Goal: Task Accomplishment & Management: Manage account settings

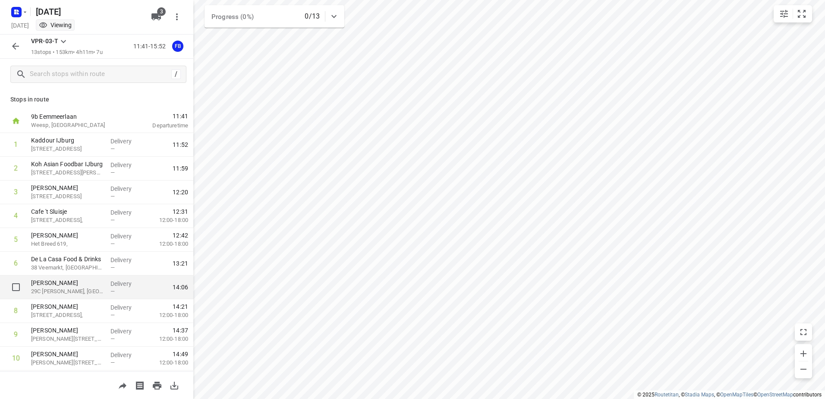
click at [83, 279] on p "[PERSON_NAME]" at bounding box center [67, 282] width 73 height 9
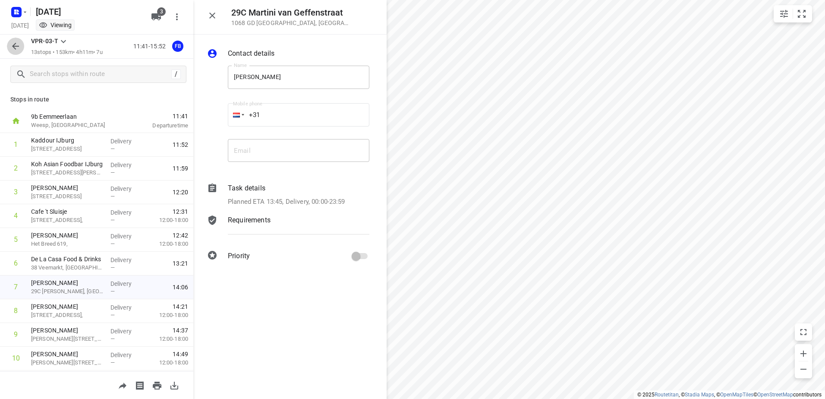
click at [13, 47] on icon "button" at bounding box center [15, 46] width 7 height 7
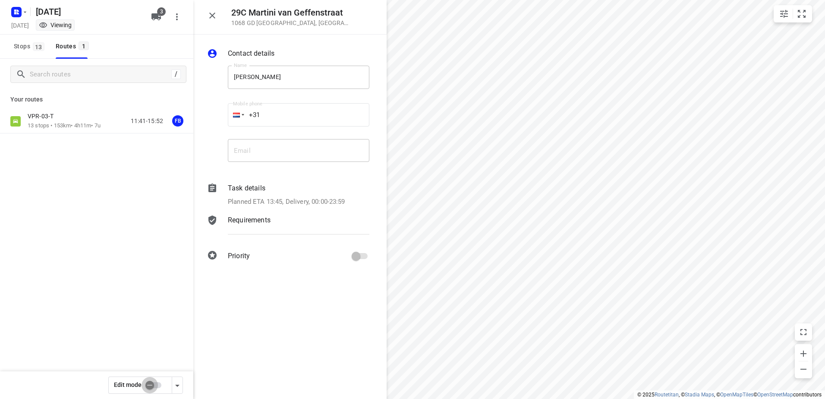
click at [158, 390] on input "checkbox" at bounding box center [149, 385] width 49 height 16
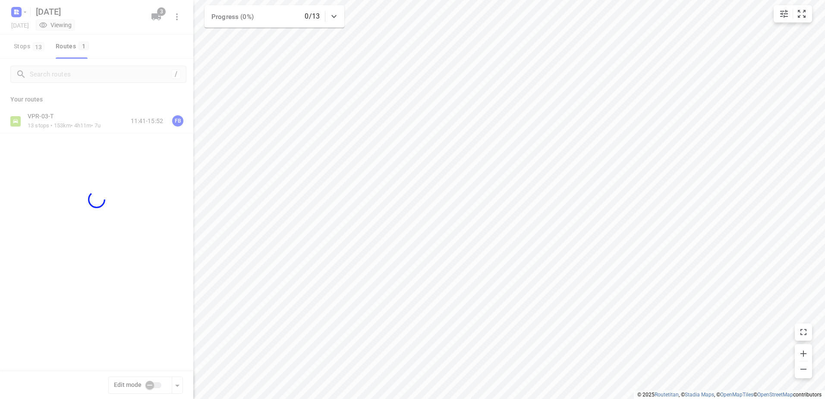
checkbox input "true"
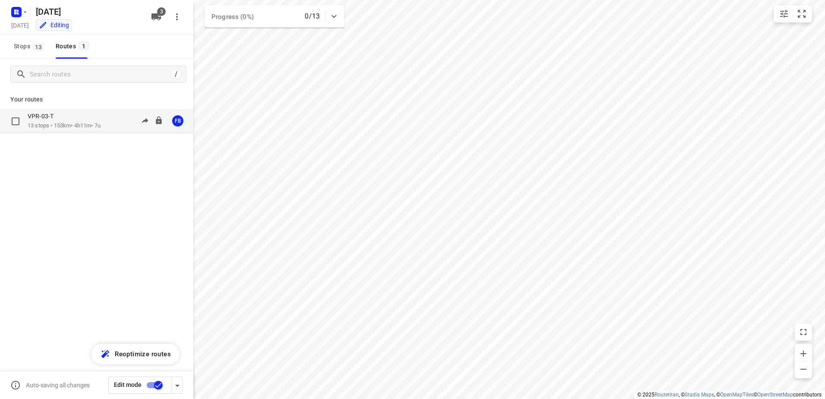
click at [88, 122] on p "13 stops • 153km • 4h11m • 7u" at bounding box center [64, 126] width 73 height 8
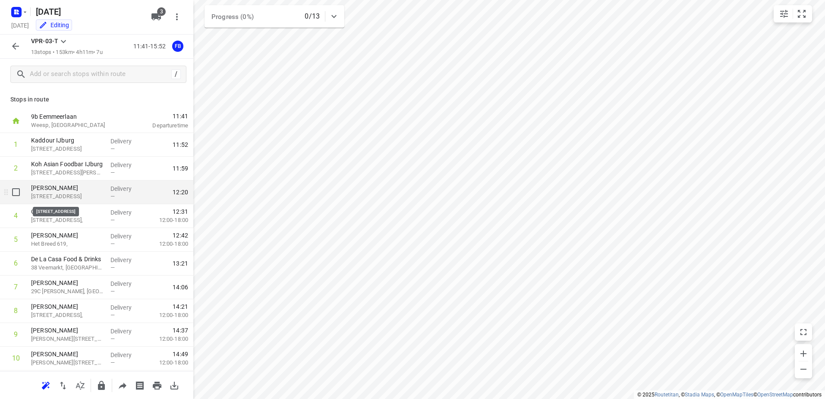
click at [86, 200] on p "[STREET_ADDRESS]" at bounding box center [67, 196] width 73 height 9
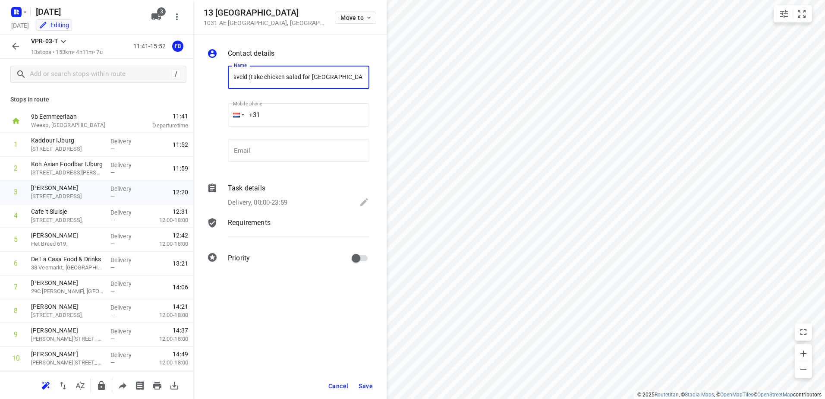
scroll to position [0, 37]
type input "Kaddour Mosveld (take chicken salad for [GEOGRAPHIC_DATA] and [GEOGRAPHIC_DATA])"
click at [366, 382] on button "Save" at bounding box center [365, 386] width 21 height 16
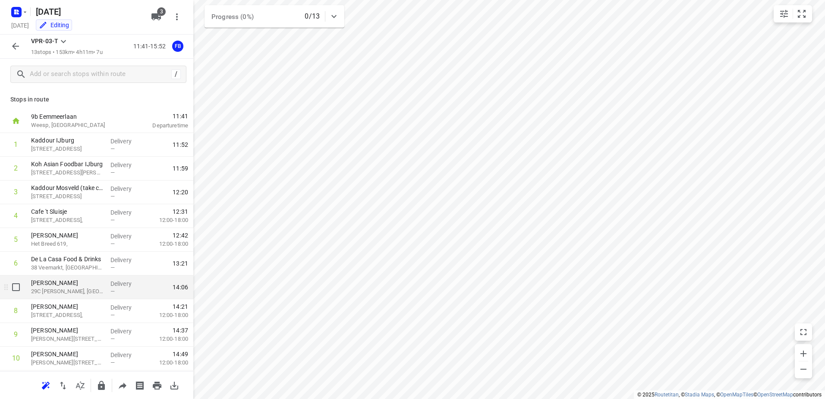
click at [84, 285] on p "[PERSON_NAME]" at bounding box center [67, 282] width 73 height 9
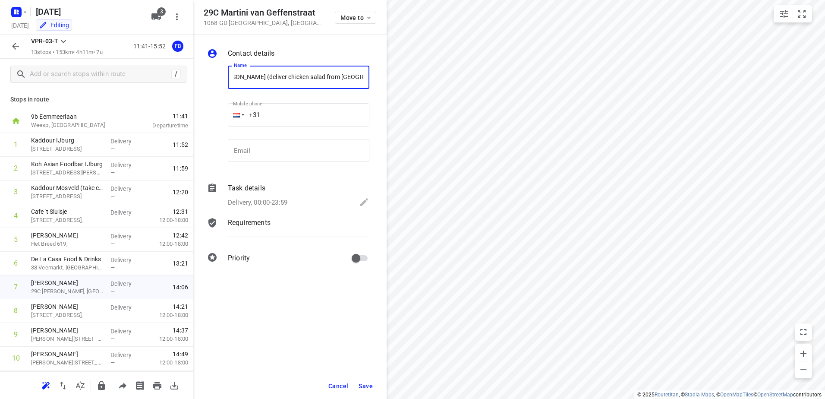
scroll to position [0, 17]
type input "[PERSON_NAME] (deliver chicken salad from [GEOGRAPHIC_DATA])"
click at [364, 380] on button "Save" at bounding box center [365, 386] width 21 height 16
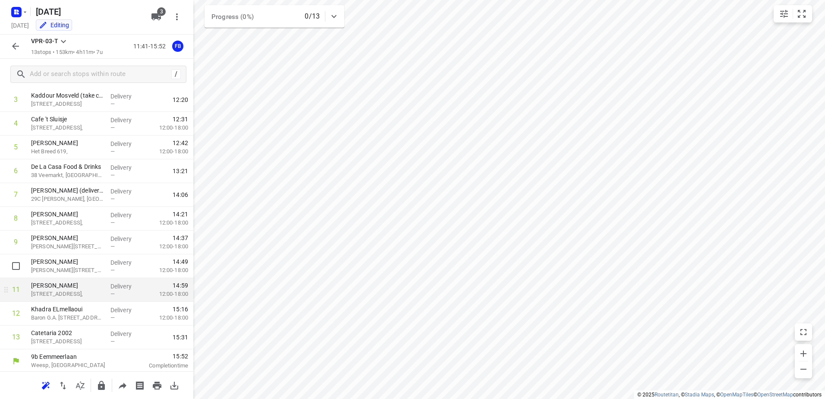
scroll to position [94, 0]
click at [94, 83] on div "/" at bounding box center [96, 74] width 193 height 31
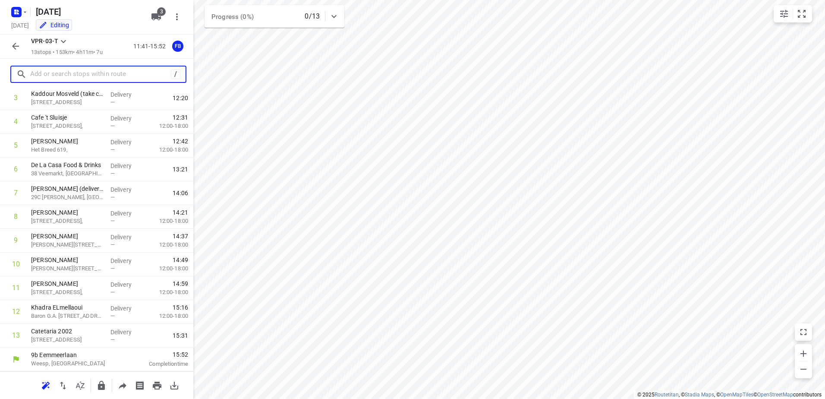
click at [94, 78] on input "text" at bounding box center [100, 74] width 141 height 13
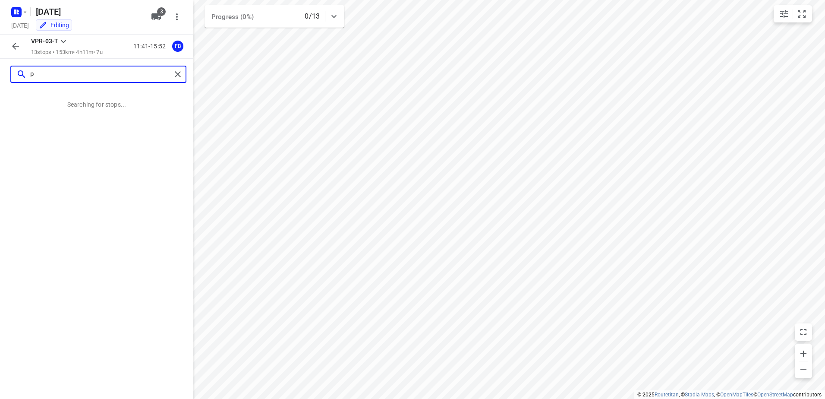
scroll to position [0, 0]
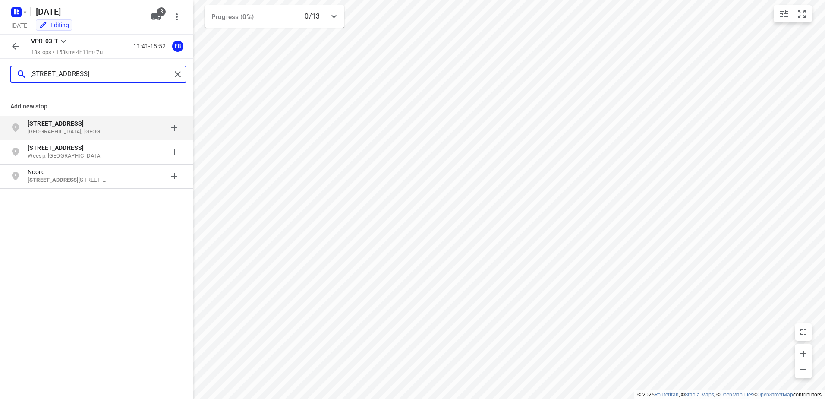
type input "[STREET_ADDRESS]"
click at [79, 122] on p "[STREET_ADDRESS]" at bounding box center [67, 123] width 79 height 9
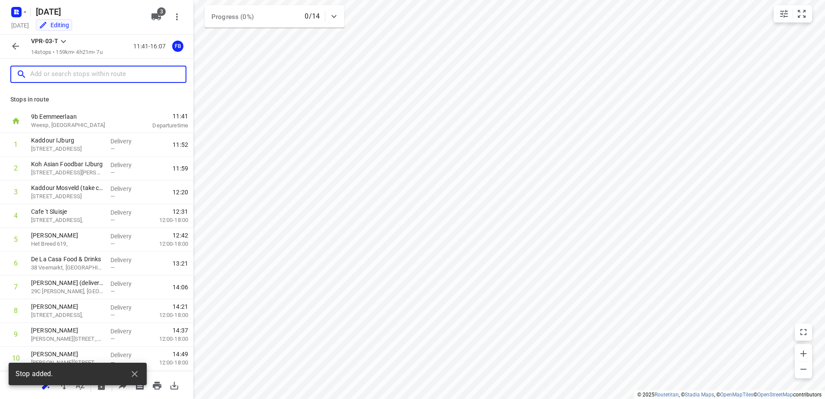
scroll to position [118, 0]
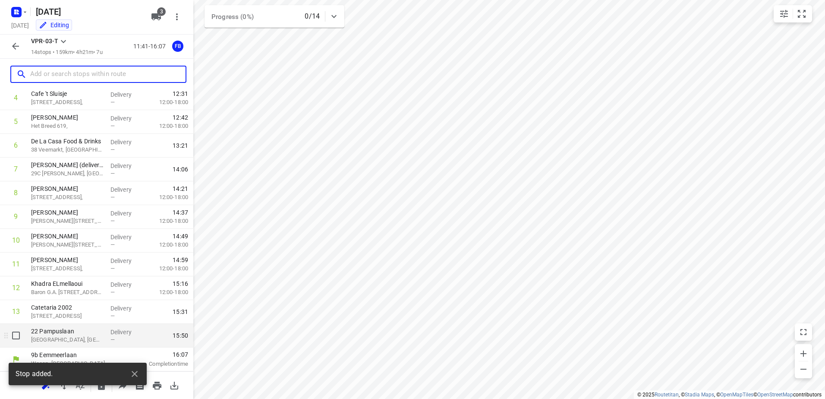
click at [98, 340] on p "[GEOGRAPHIC_DATA], [GEOGRAPHIC_DATA]" at bounding box center [67, 339] width 73 height 9
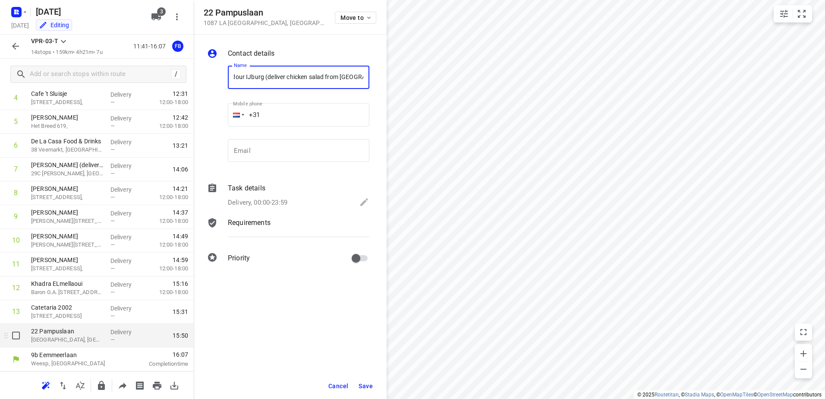
scroll to position [0, 15]
type input "Kaddour IJburg (deliver chicken salad from [GEOGRAPHIC_DATA])"
click at [360, 391] on button "Save" at bounding box center [365, 386] width 21 height 16
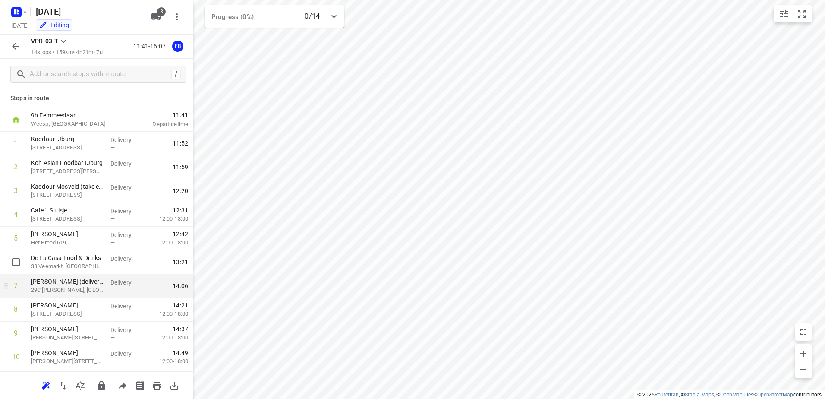
scroll to position [0, 0]
